Goal: Communication & Community: Answer question/provide support

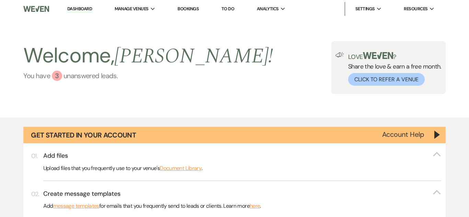
click at [57, 76] on div "3" at bounding box center [57, 76] width 10 height 10
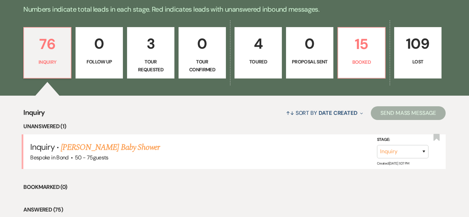
scroll to position [493, 0]
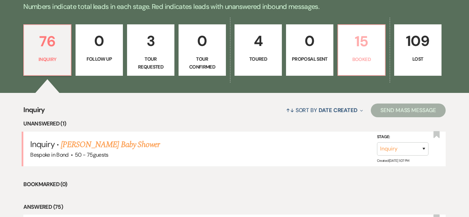
click at [365, 41] on p "15" at bounding box center [361, 41] width 38 height 23
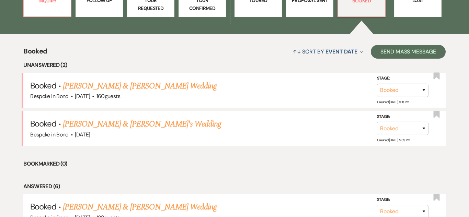
scroll to position [563, 0]
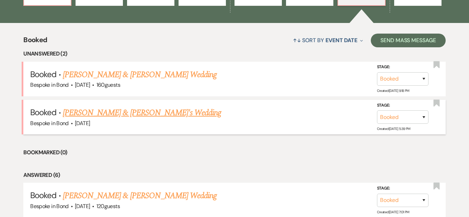
click at [120, 114] on link "[PERSON_NAME] & [PERSON_NAME]'s Wedding" at bounding box center [142, 113] width 159 height 12
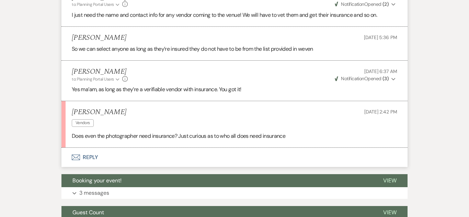
scroll to position [258, 0]
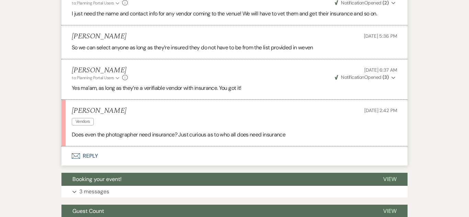
click at [82, 155] on button "Envelope Reply" at bounding box center [234, 156] width 346 height 19
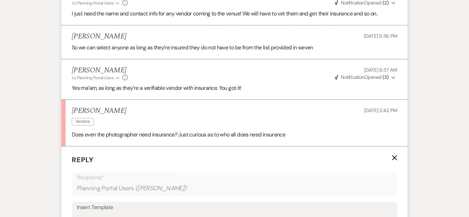
scroll to position [367, 0]
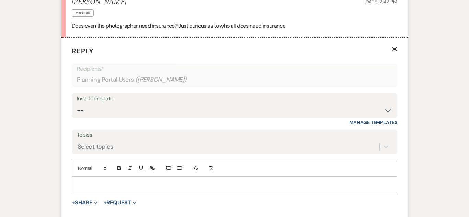
click at [151, 181] on p at bounding box center [234, 185] width 314 height 8
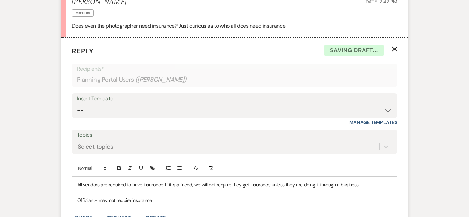
click at [77, 200] on p "Officiant- may not require insurance" at bounding box center [234, 201] width 314 height 8
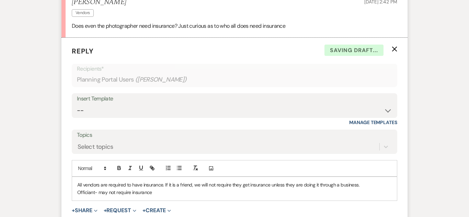
click at [158, 193] on p "Officiant- may not require insurance" at bounding box center [234, 193] width 314 height 8
click at [364, 185] on p "All vendors are required to have insurance. If it is a friend, we will not requ…" at bounding box center [234, 185] width 314 height 8
click at [153, 195] on p "Officiant- may not require insurance" at bounding box center [234, 193] width 314 height 8
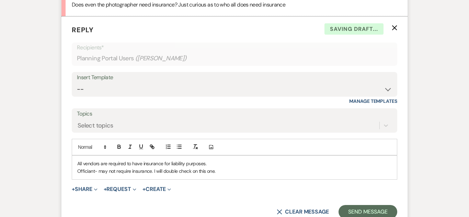
scroll to position [385, 0]
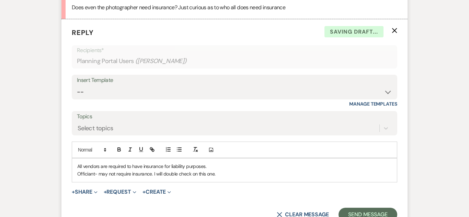
click at [75, 167] on div "All vendors are required to have insurance for liability purposes. Officiant- m…" at bounding box center [234, 171] width 325 height 24
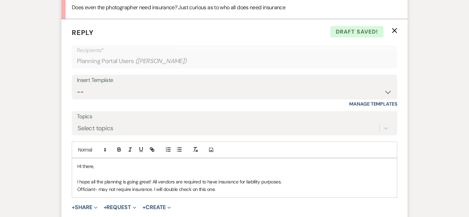
click at [224, 191] on p "Officiant- may not require insurance. I will double check on this one." at bounding box center [234, 190] width 314 height 8
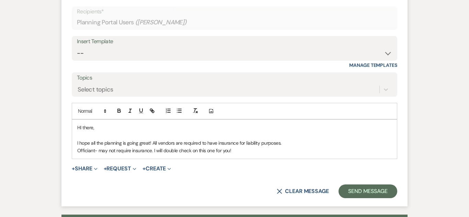
scroll to position [426, 0]
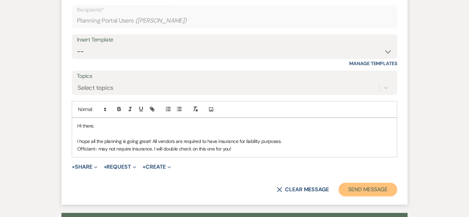
click at [356, 188] on button "Send Message" at bounding box center [367, 190] width 59 height 14
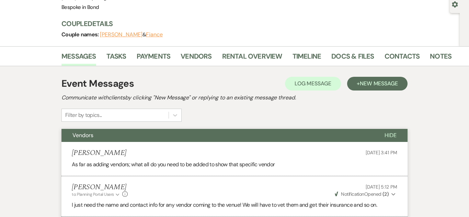
scroll to position [0, 0]
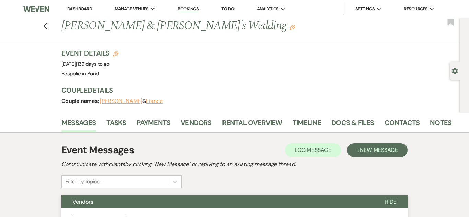
click at [77, 8] on link "Dashboard" at bounding box center [79, 9] width 25 height 6
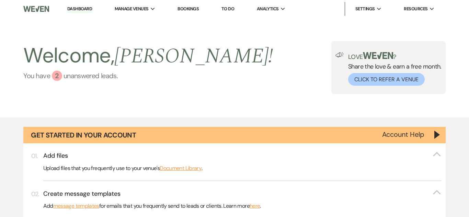
click at [61, 73] on link "You have 2 unanswered lead s ." at bounding box center [147, 76] width 249 height 10
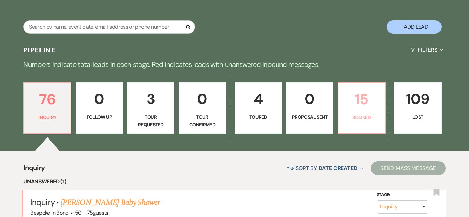
click at [374, 111] on p "15" at bounding box center [361, 99] width 38 height 23
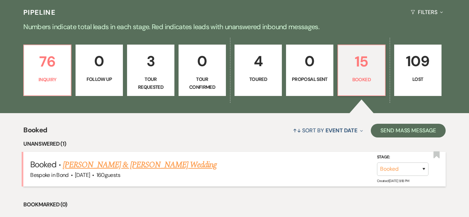
scroll to position [474, 0]
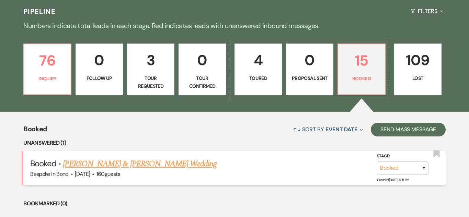
click at [111, 167] on link "[PERSON_NAME] & [PERSON_NAME] Wedding" at bounding box center [140, 164] width 154 height 12
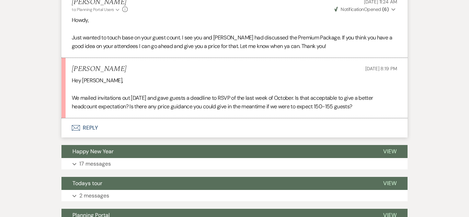
scroll to position [216, 0]
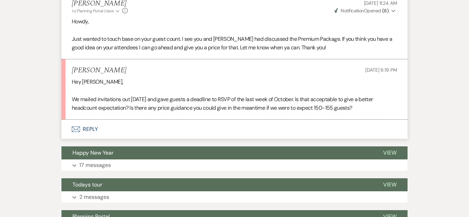
click at [89, 125] on button "Envelope Reply" at bounding box center [234, 129] width 346 height 19
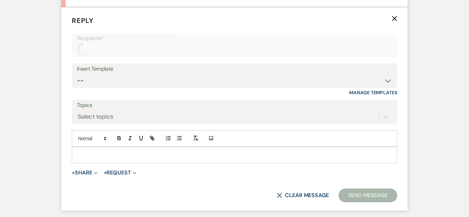
scroll to position [329, 0]
click at [83, 170] on button "+ Share Expand" at bounding box center [85, 172] width 26 height 5
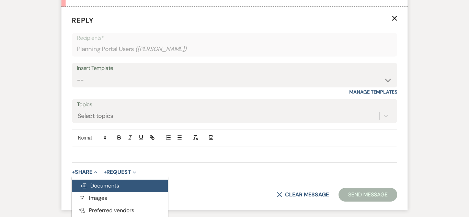
click at [96, 183] on span "Doc Upload Documents" at bounding box center [99, 185] width 39 height 7
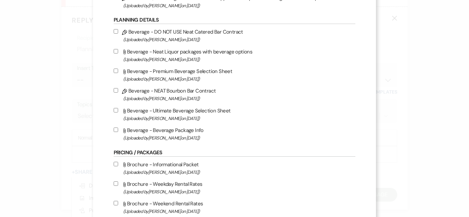
scroll to position [230, 0]
click at [117, 52] on input "Attach File Beverage - Neat Liquor packages with beverage options (Uploaded by …" at bounding box center [116, 52] width 4 height 4
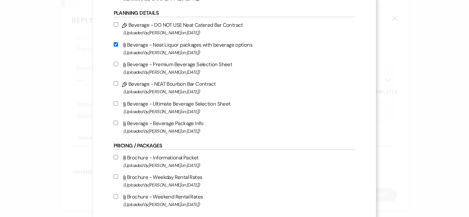
scroll to position [239, 0]
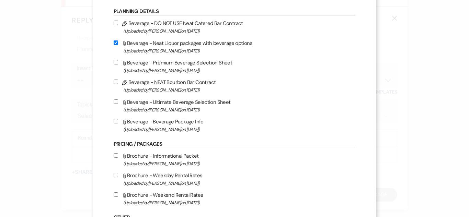
click at [118, 42] on input "Attach File Beverage - Neat Liquor packages with beverage options (Uploaded by …" at bounding box center [116, 42] width 4 height 4
checkbox input "false"
click at [118, 120] on input "Attach File Beverage - Beverage Package Info (Uploaded by [PERSON_NAME] on [DAT…" at bounding box center [116, 121] width 4 height 4
checkbox input "true"
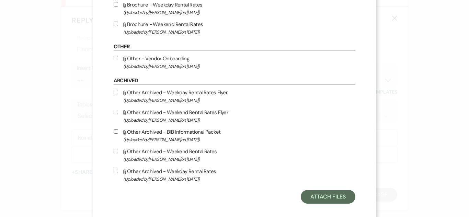
scroll to position [417, 0]
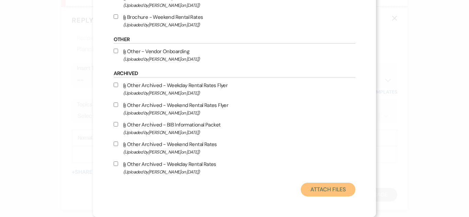
click at [332, 184] on button "Attach Files" at bounding box center [328, 190] width 55 height 14
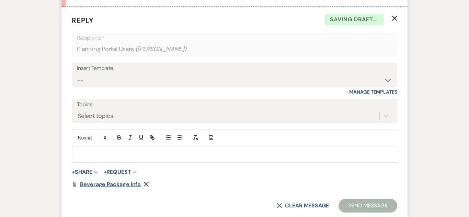
click at [114, 183] on span "Beverage Package Info" at bounding box center [110, 184] width 61 height 7
click at [150, 151] on p at bounding box center [234, 155] width 314 height 8
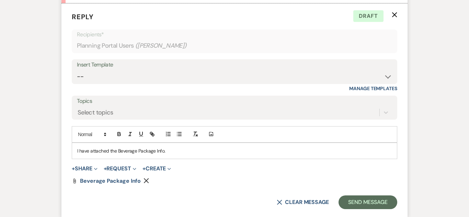
scroll to position [350, 0]
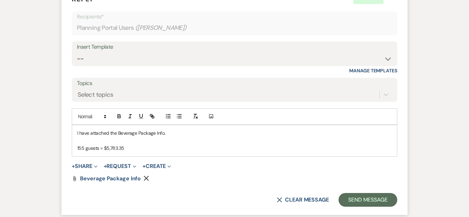
click at [78, 149] on p "155 guests = $5,783.35" at bounding box center [234, 148] width 314 height 8
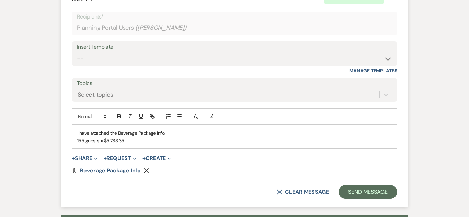
click at [99, 142] on p "155 guests = $5,783.35" at bounding box center [234, 141] width 314 height 8
click at [201, 141] on p "155 guests under the Premium Package = $5,783.35" at bounding box center [234, 141] width 314 height 8
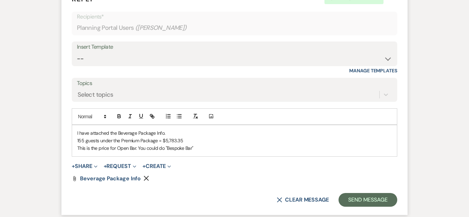
click at [185, 148] on p "This is the price for Open Bar. You could do "Bespoke Bar"" at bounding box center [234, 148] width 314 height 8
click at [240, 142] on p "155 guests under the Premium Package = $5,783.35" at bounding box center [234, 141] width 314 height 8
click at [202, 153] on div "I have attached the Beverage Package Info. 155 guests under the Premium Package…" at bounding box center [234, 140] width 325 height 31
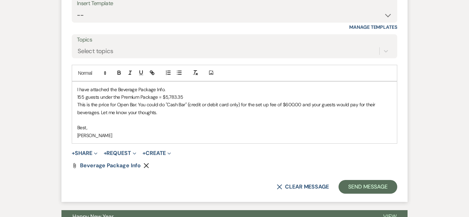
scroll to position [403, 0]
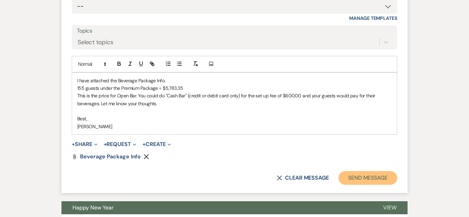
click at [356, 173] on button "Send Message" at bounding box center [367, 178] width 59 height 14
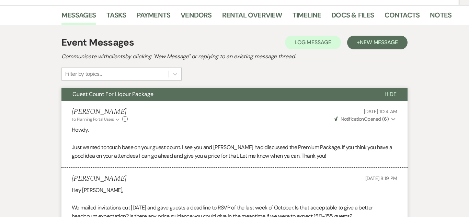
scroll to position [0, 0]
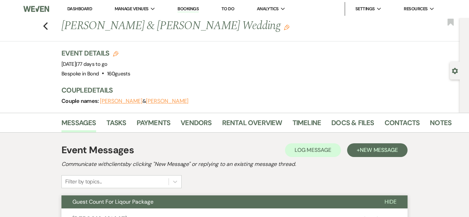
click at [185, 8] on link "Bookings" at bounding box center [187, 9] width 21 height 7
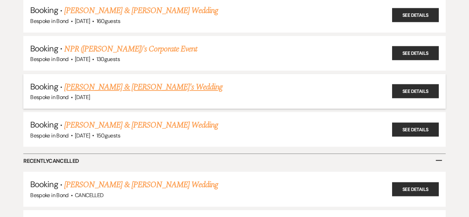
scroll to position [244, 0]
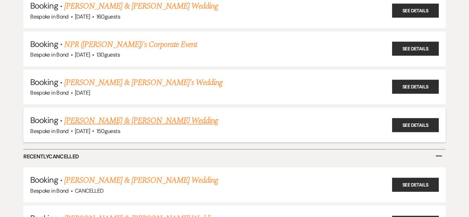
click at [131, 122] on link "[PERSON_NAME] & [PERSON_NAME] Wedding" at bounding box center [141, 121] width 154 height 12
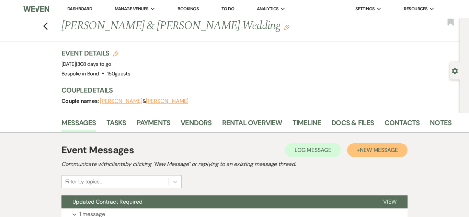
click at [393, 143] on button "+ New Message" at bounding box center [377, 150] width 60 height 14
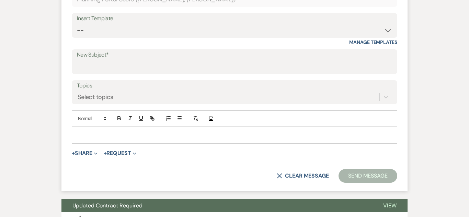
scroll to position [251, 0]
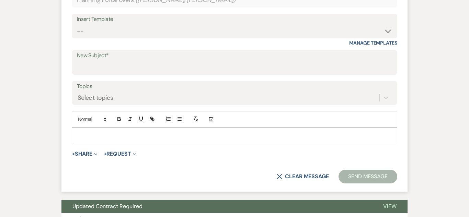
click at [281, 55] on label "New Subject*" at bounding box center [234, 56] width 315 height 10
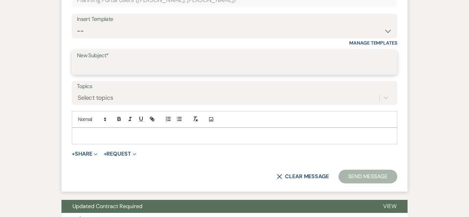
click at [281, 61] on input "New Subject*" at bounding box center [234, 67] width 315 height 13
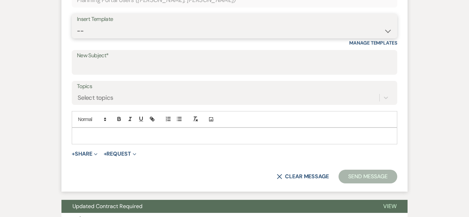
click at [305, 31] on select "-- Weven Planning Portal Introduction (Booked Events) Initial Inquiry Response …" at bounding box center [234, 30] width 315 height 13
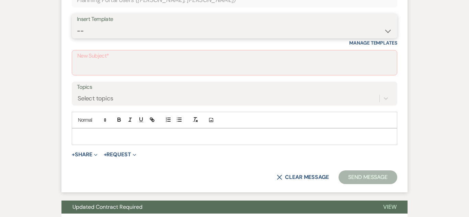
click at [303, 24] on select "-- Weven Planning Portal Introduction (Booked Events) Initial Inquiry Response …" at bounding box center [234, 30] width 315 height 13
click at [253, 58] on label "New Subject*" at bounding box center [234, 56] width 314 height 10
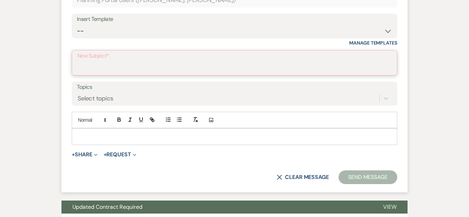
click at [253, 61] on input "New Subject*" at bounding box center [234, 67] width 314 height 13
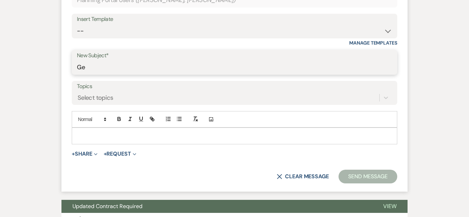
type input "G"
type input "Beverage Package Info"
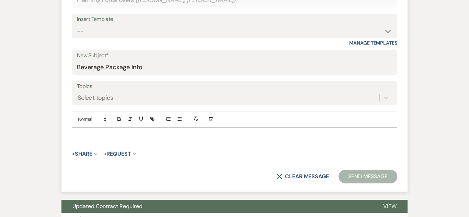
click at [210, 138] on p at bounding box center [234, 136] width 314 height 8
click at [78, 152] on button "+ Share Expand" at bounding box center [85, 153] width 26 height 5
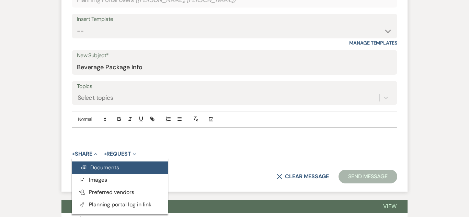
click at [99, 165] on span "Doc Upload Documents" at bounding box center [99, 167] width 39 height 7
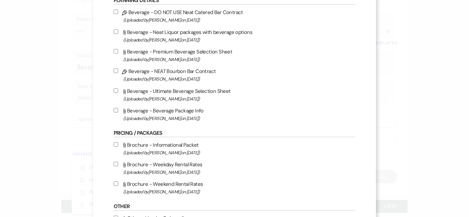
scroll to position [249, 0]
click at [117, 110] on input "Attach File Beverage - Beverage Package Info (Uploaded by [PERSON_NAME] on [DAT…" at bounding box center [116, 111] width 4 height 4
checkbox input "true"
click at [118, 90] on input "Attach File Beverage - Ultimate Beverage Selection Sheet (Uploaded by [PERSON_N…" at bounding box center [116, 91] width 4 height 4
checkbox input "true"
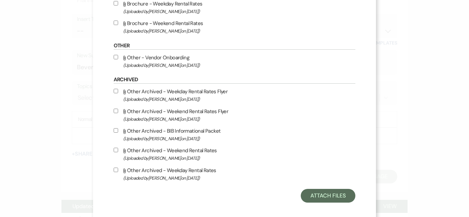
scroll to position [417, 0]
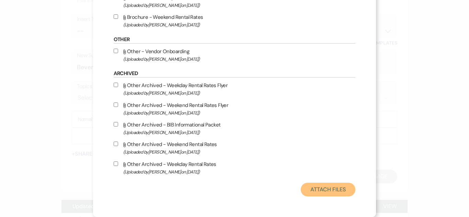
click at [335, 186] on button "Attach Files" at bounding box center [328, 190] width 55 height 14
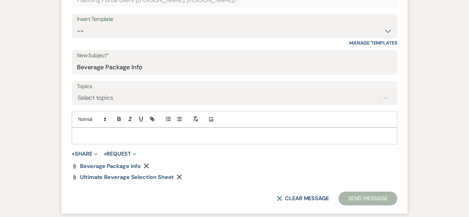
click at [151, 137] on p at bounding box center [234, 136] width 314 height 8
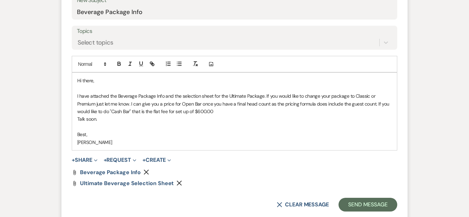
scroll to position [317, 0]
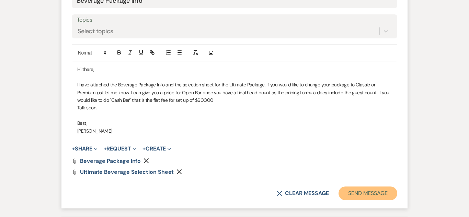
click at [363, 192] on button "Send Message" at bounding box center [367, 194] width 59 height 14
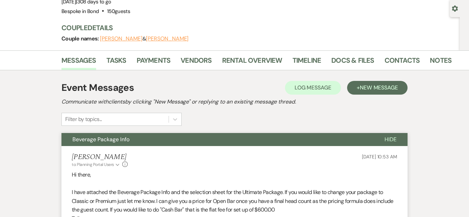
scroll to position [0, 0]
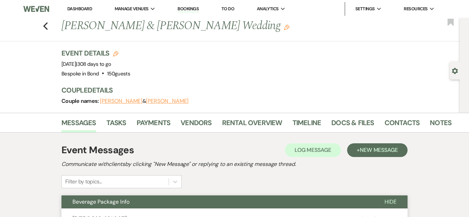
click at [87, 7] on link "Dashboard" at bounding box center [79, 9] width 25 height 6
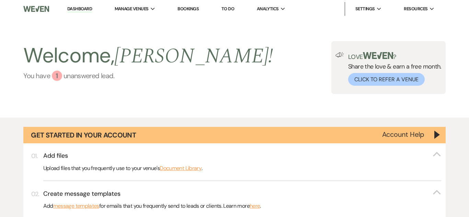
click at [59, 78] on div "1" at bounding box center [57, 76] width 10 height 10
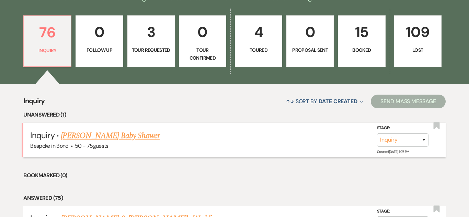
scroll to position [503, 0]
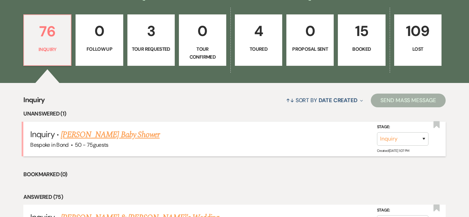
click at [120, 133] on link "[PERSON_NAME] Baby Shower" at bounding box center [110, 135] width 99 height 12
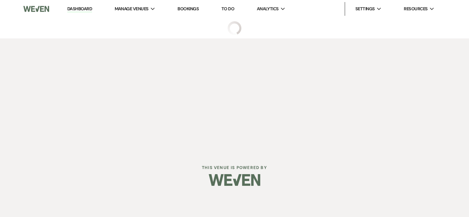
select select "20"
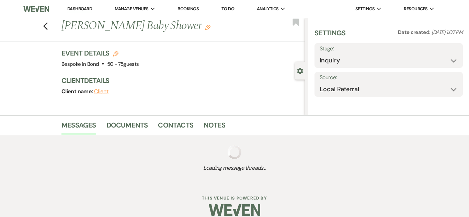
select select "3"
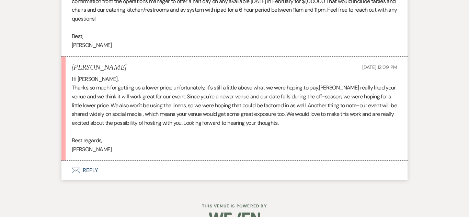
scroll to position [349, 0]
click at [77, 171] on icon "Envelope" at bounding box center [76, 169] width 8 height 5
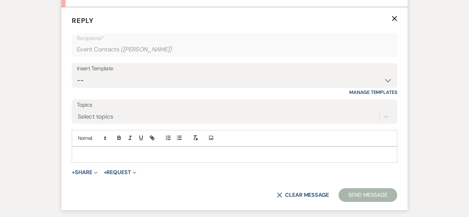
scroll to position [503, 0]
click at [129, 158] on div at bounding box center [234, 155] width 325 height 16
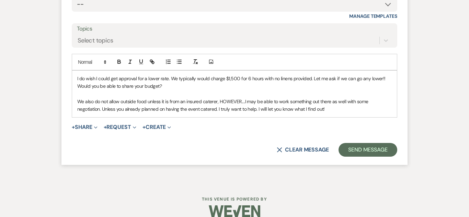
scroll to position [581, 0]
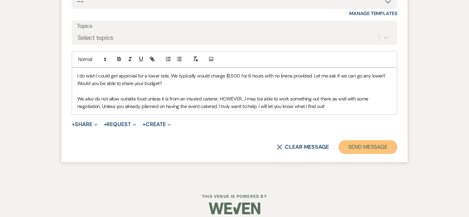
click at [356, 152] on button "Send Message" at bounding box center [367, 147] width 59 height 14
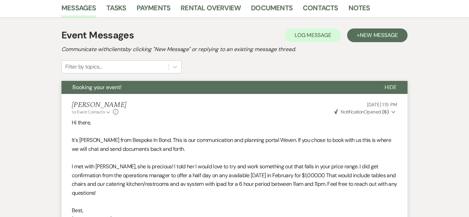
scroll to position [0, 0]
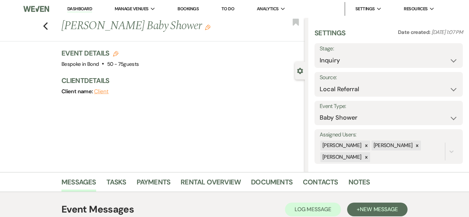
click at [87, 13] on li "Dashboard" at bounding box center [80, 9] width 32 height 14
click at [86, 10] on link "Dashboard" at bounding box center [79, 9] width 25 height 7
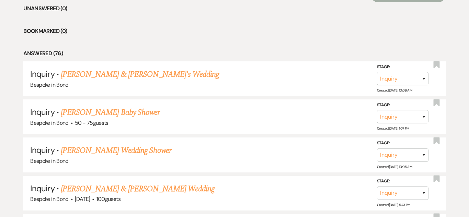
scroll to position [610, 0]
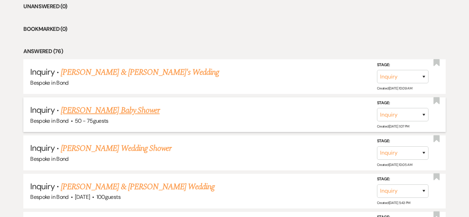
click at [125, 112] on link "[PERSON_NAME] Baby Shower" at bounding box center [110, 110] width 99 height 12
select select "20"
select select "3"
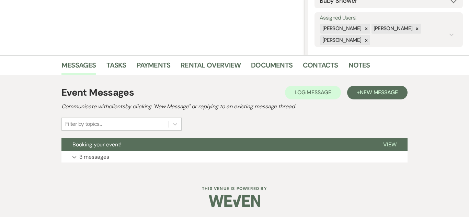
scroll to position [117, 0]
click at [102, 154] on p "3 messages" at bounding box center [94, 157] width 30 height 9
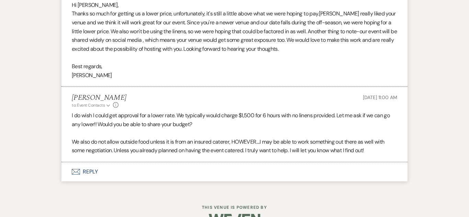
scroll to position [424, 0]
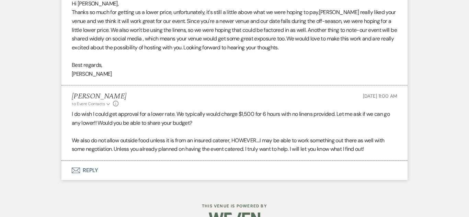
click at [90, 172] on button "Envelope Reply" at bounding box center [234, 170] width 346 height 19
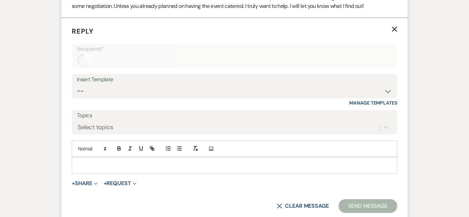
scroll to position [578, 0]
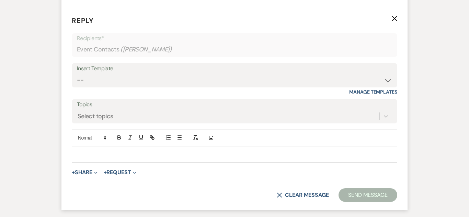
click at [128, 151] on p at bounding box center [234, 155] width 314 height 8
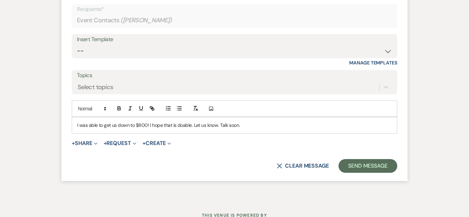
scroll to position [608, 0]
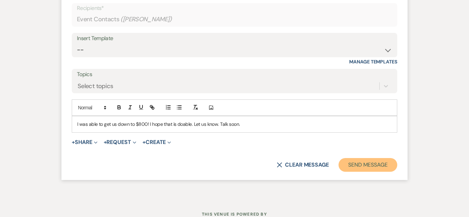
click at [342, 162] on button "Send Message" at bounding box center [367, 165] width 59 height 14
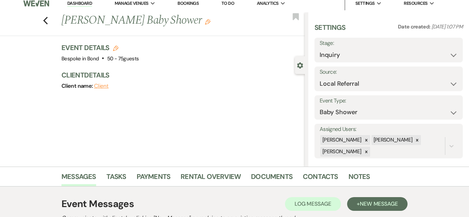
scroll to position [0, 0]
